Goal: Task Accomplishment & Management: Manage account settings

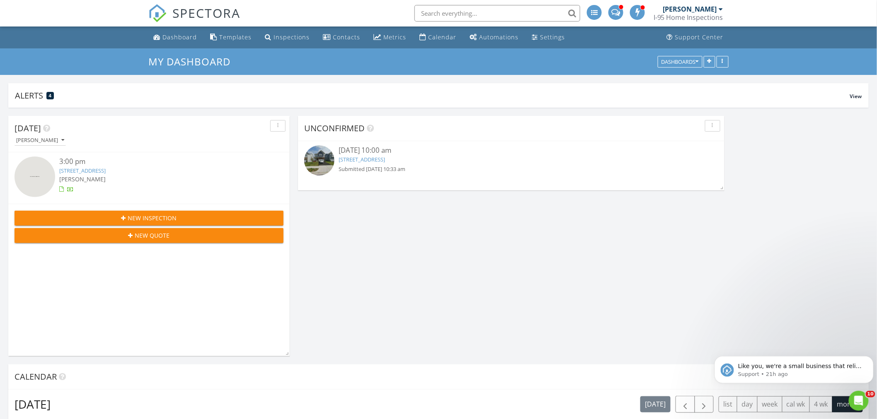
click at [361, 162] on link "6403 Hillview Ave, Alexandria, VA 22310" at bounding box center [362, 159] width 46 height 7
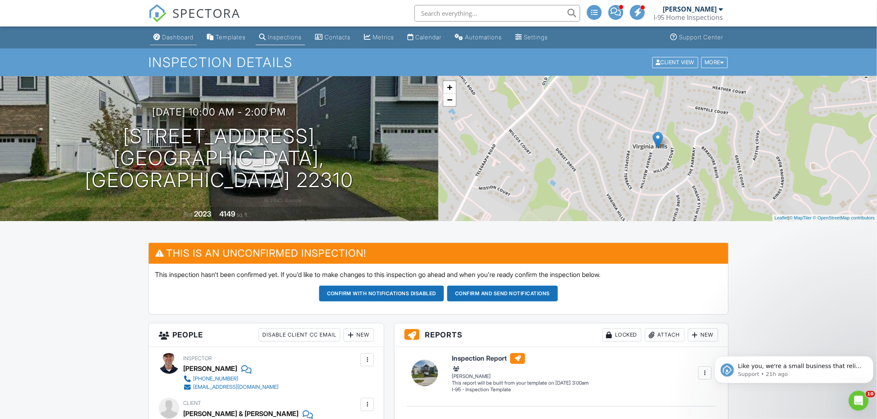
click at [186, 39] on div "Dashboard" at bounding box center [177, 37] width 31 height 7
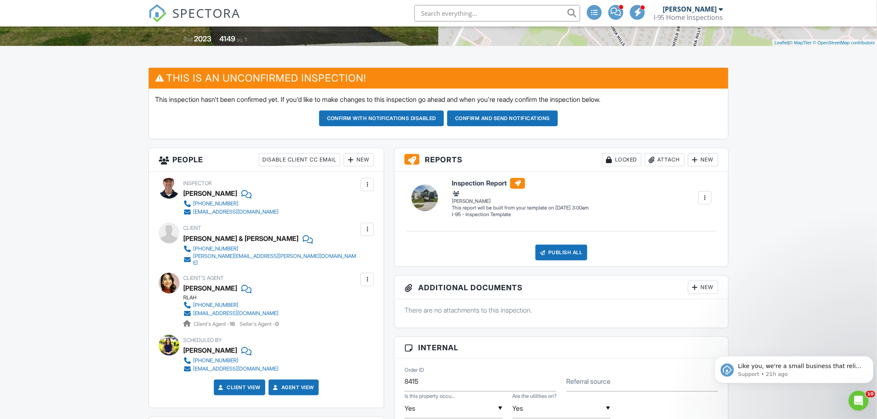
scroll to position [153, 0]
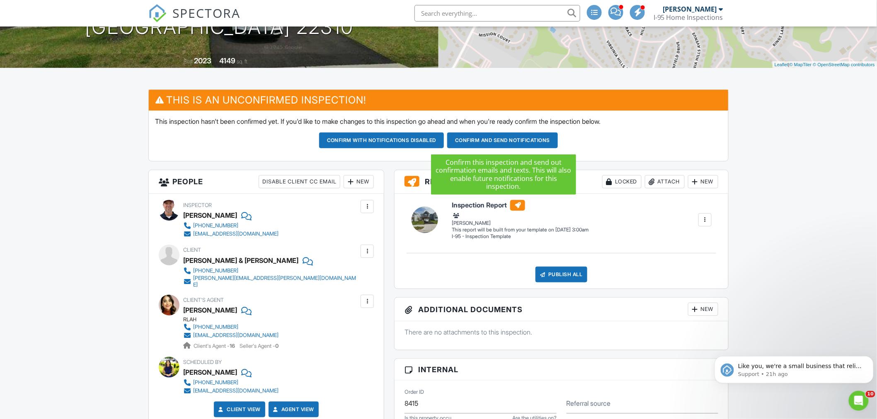
click at [444, 142] on button "Confirm and send notifications" at bounding box center [381, 141] width 125 height 16
click at [0, 0] on div at bounding box center [0, 0] width 0 height 0
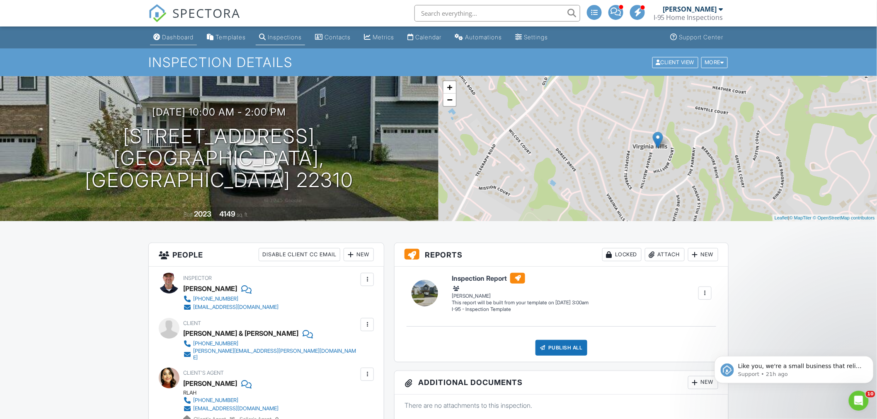
click at [172, 38] on div "Dashboard" at bounding box center [177, 37] width 31 height 7
click at [0, 0] on div at bounding box center [0, 0] width 0 height 0
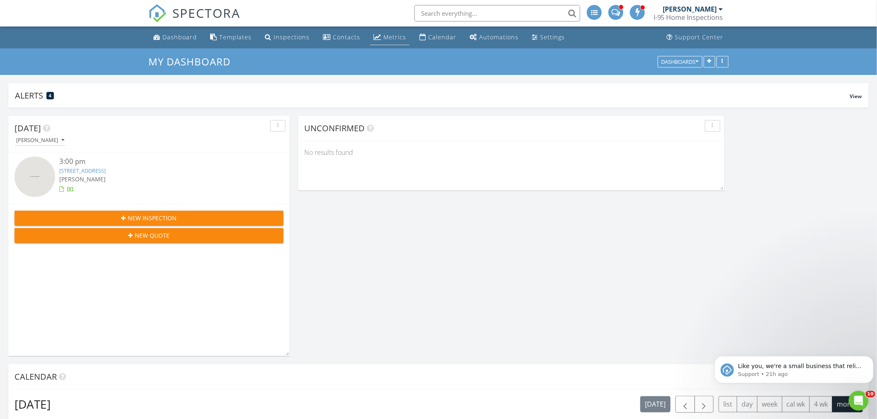
click at [392, 39] on div "Metrics" at bounding box center [394, 37] width 23 height 8
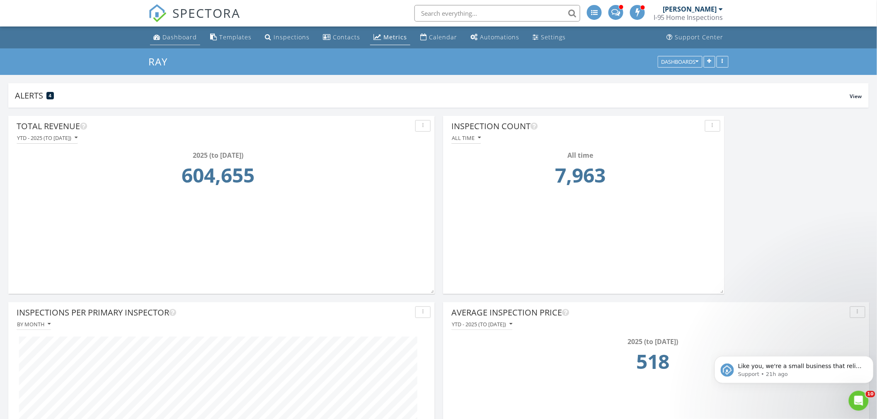
click at [177, 38] on div "Dashboard" at bounding box center [179, 37] width 34 height 8
